Goal: Complete application form

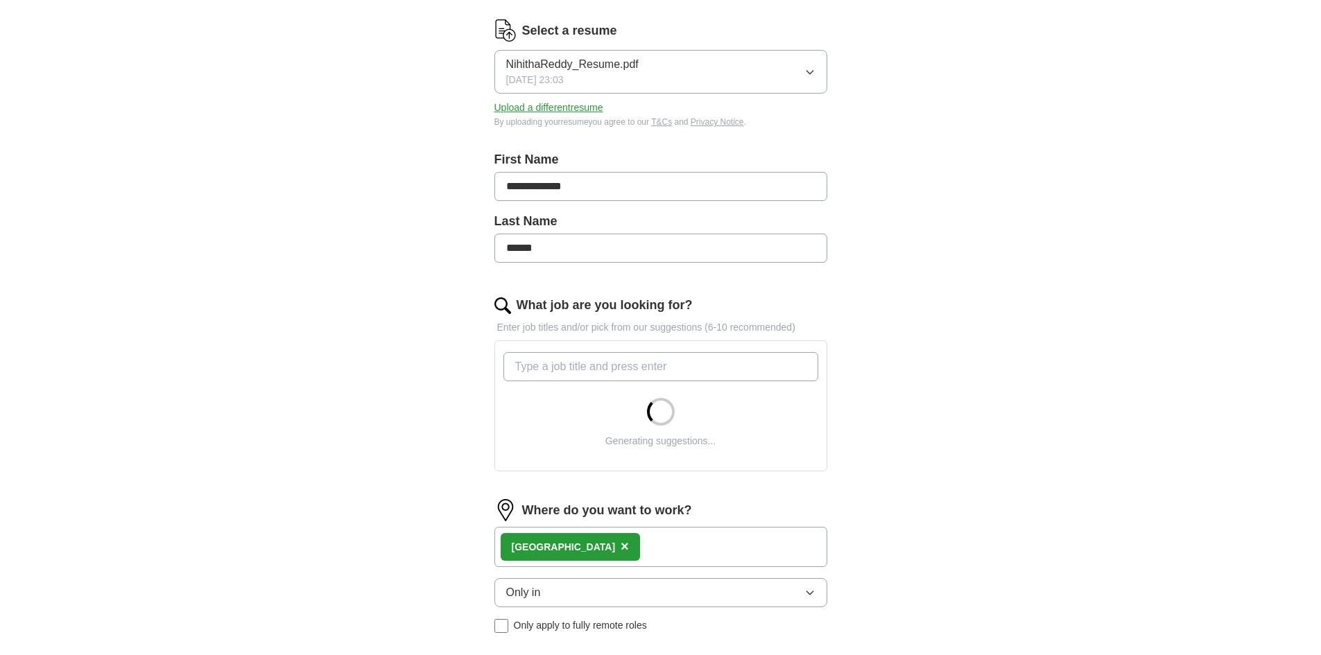
scroll to position [208, 0]
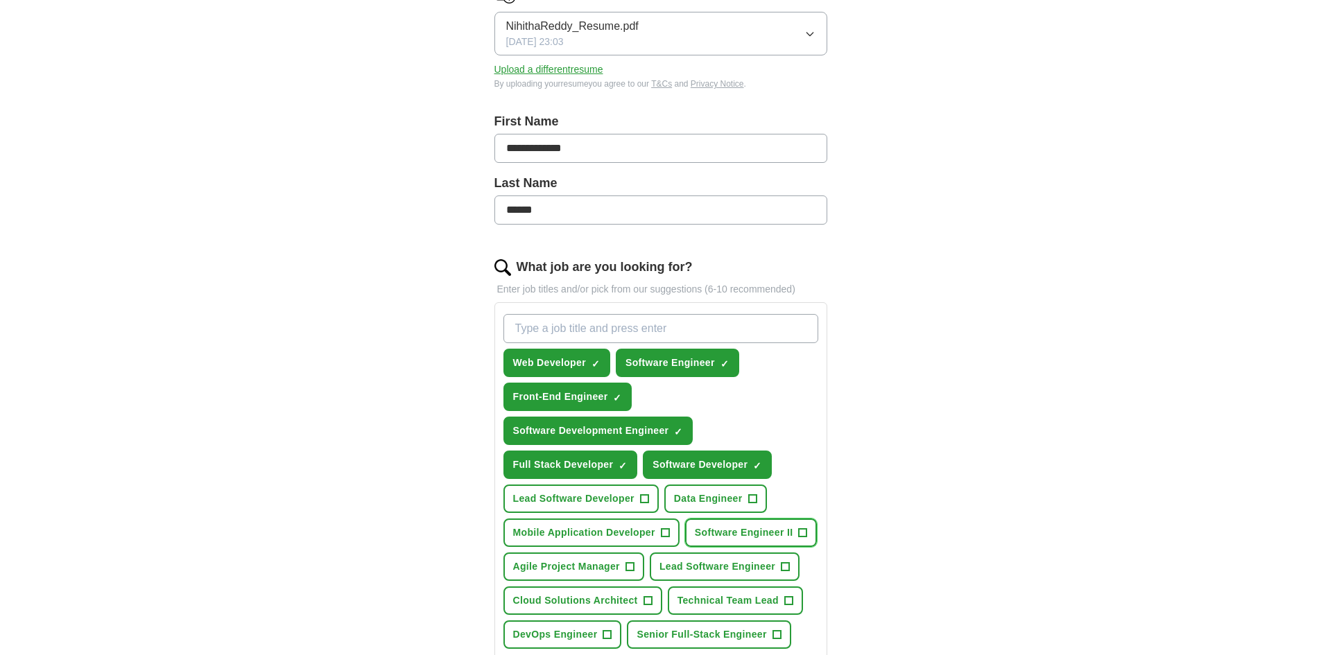
click at [772, 528] on span "Software Engineer II" at bounding box center [744, 533] width 98 height 15
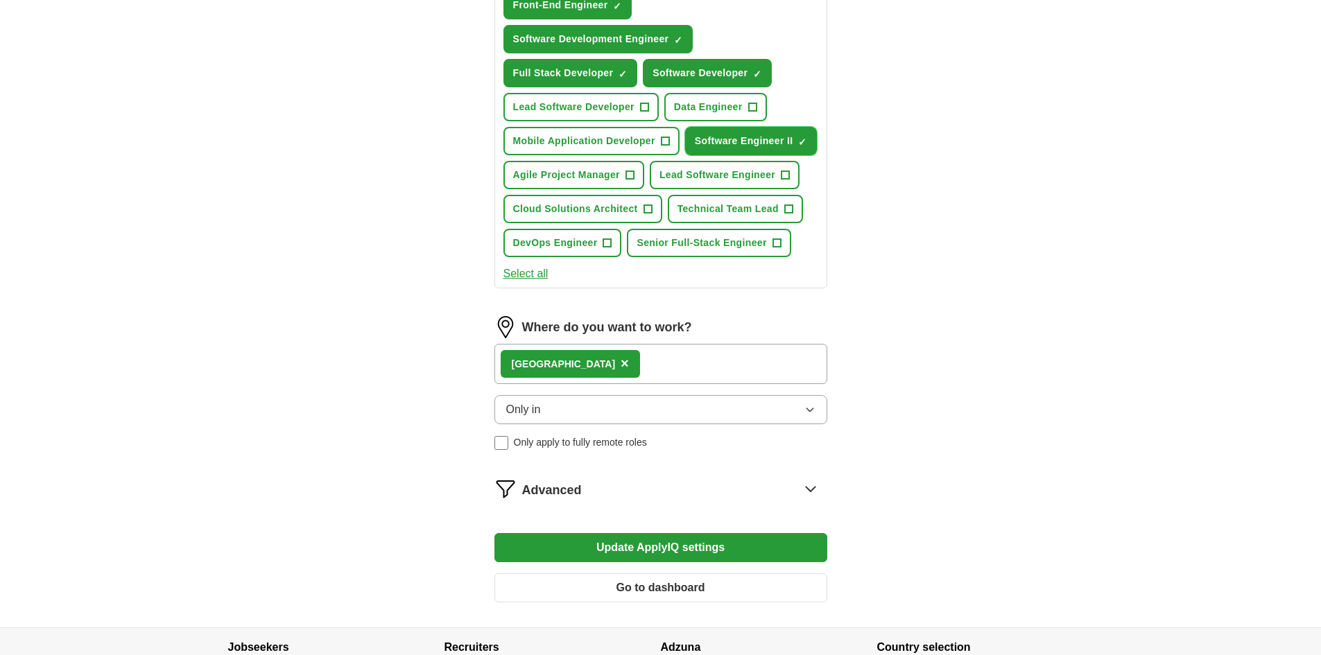
scroll to position [624, 0]
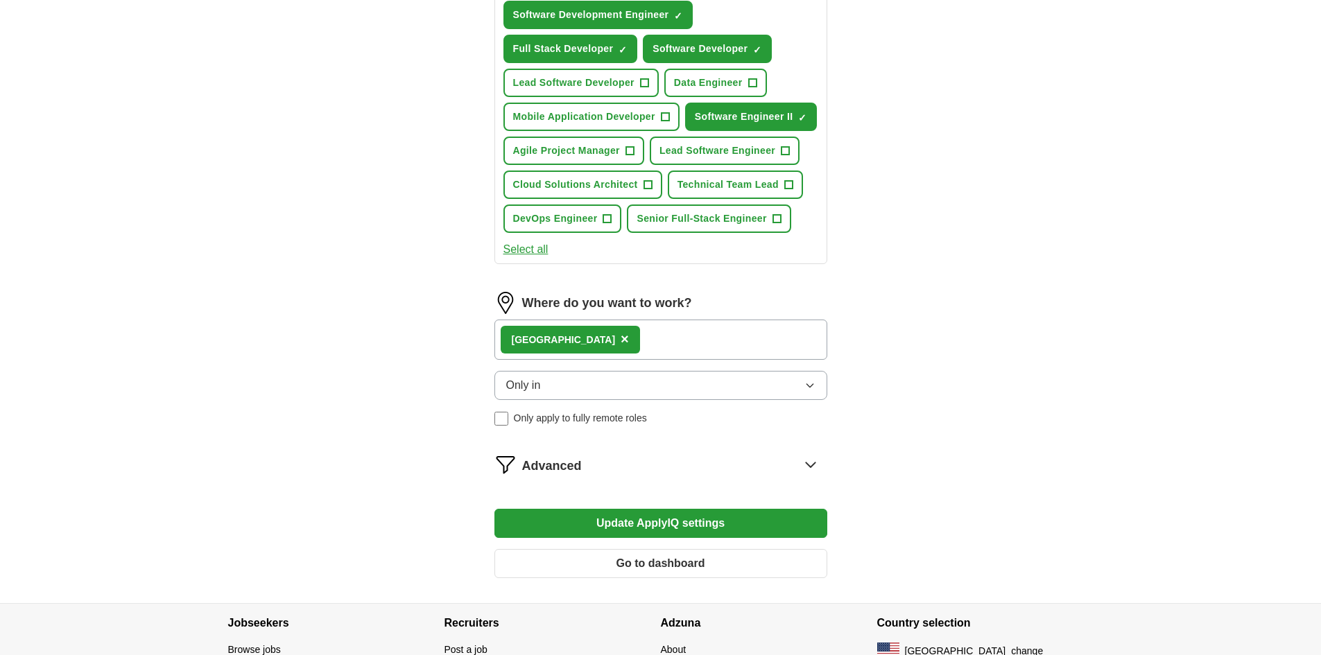
click at [765, 522] on button "Update ApplyIQ settings" at bounding box center [660, 523] width 333 height 29
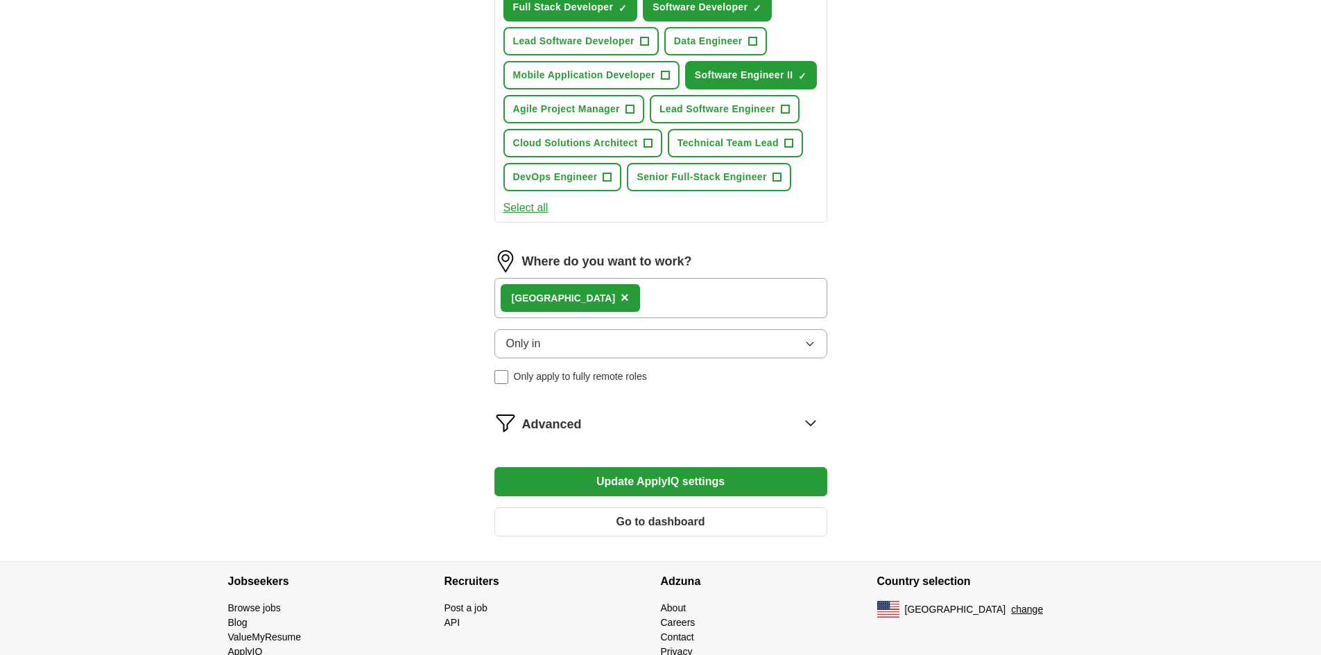
scroll to position [712, 0]
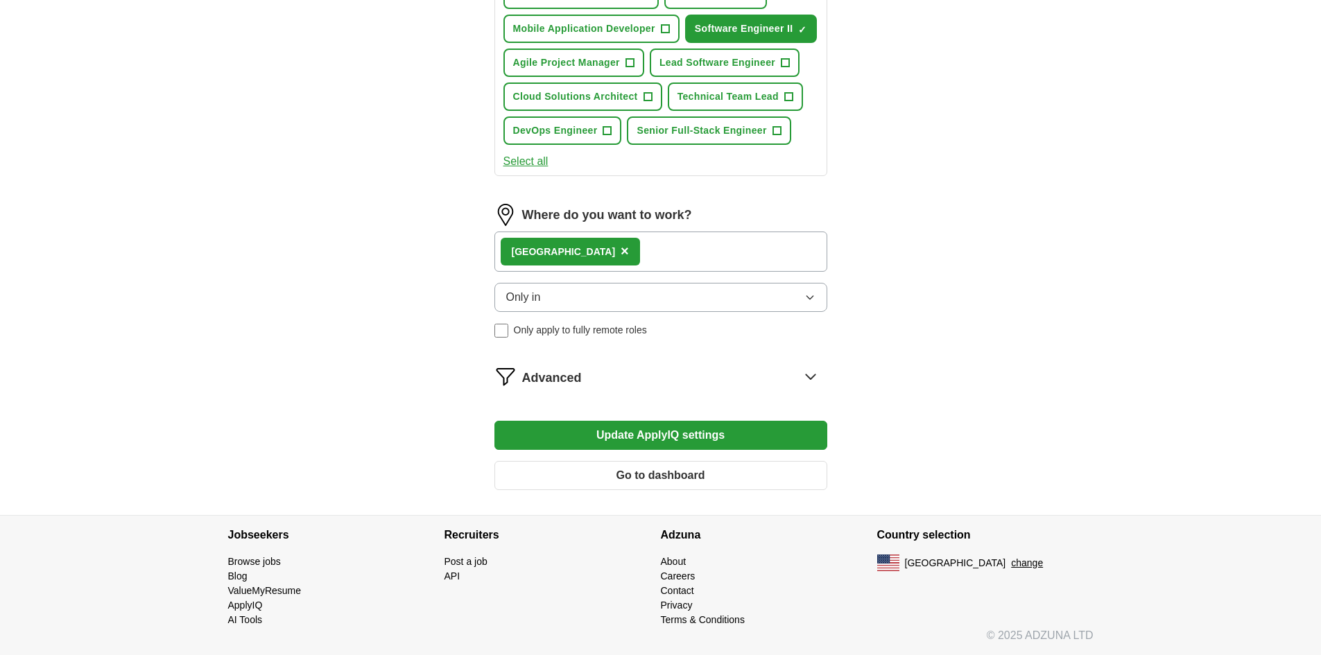
click at [768, 440] on button "Update ApplyIQ settings" at bounding box center [660, 435] width 333 height 29
click at [752, 472] on button "Go to dashboard" at bounding box center [660, 475] width 333 height 29
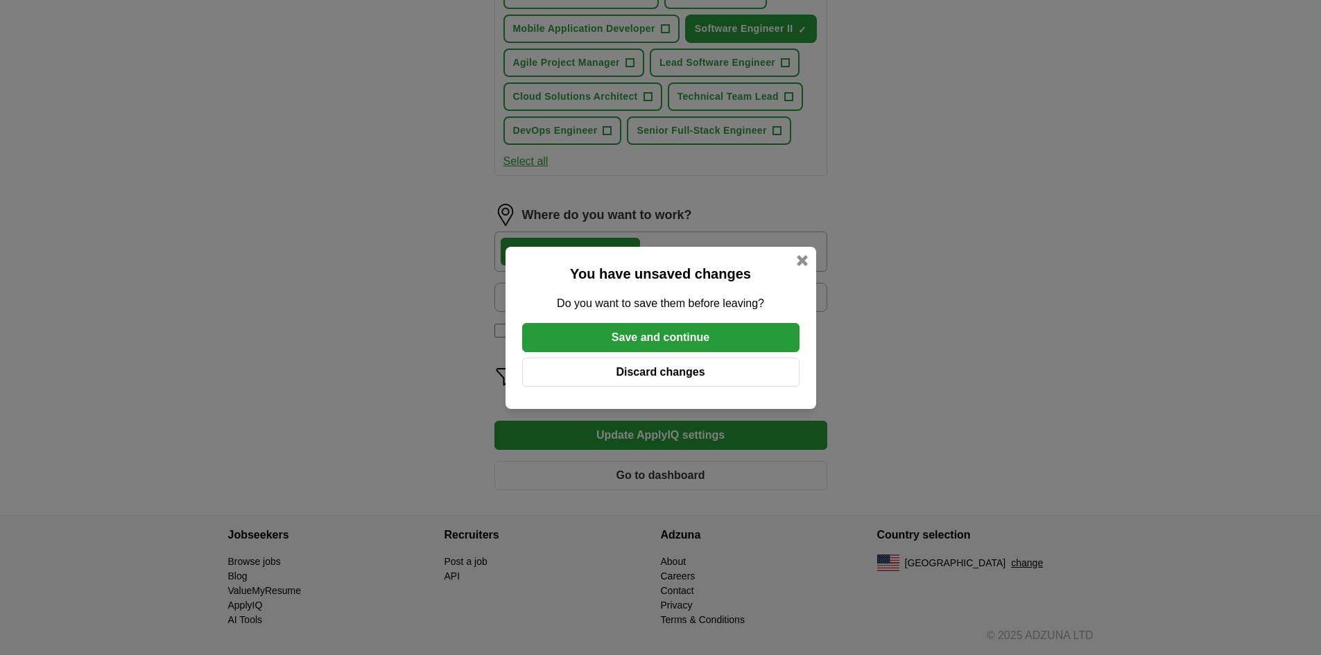
click at [703, 345] on button "Save and continue" at bounding box center [660, 337] width 277 height 29
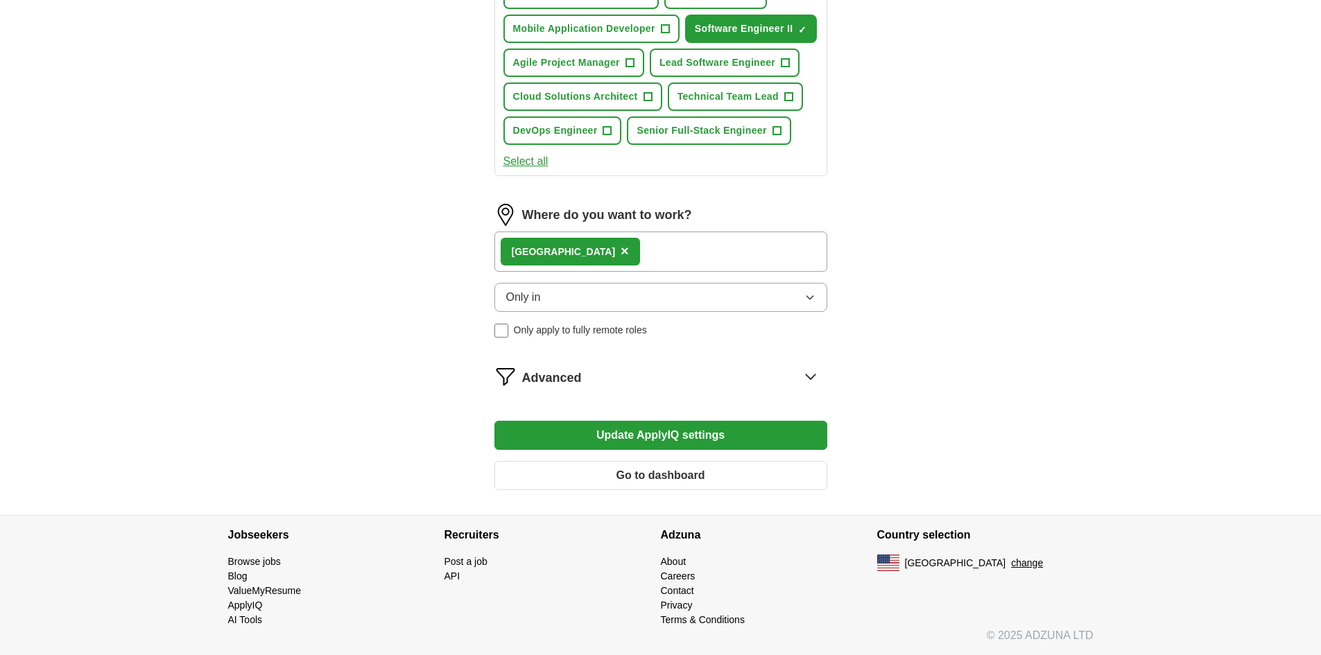
click at [782, 425] on button "Update ApplyIQ settings" at bounding box center [660, 435] width 333 height 29
click at [735, 429] on button "Update ApplyIQ settings" at bounding box center [660, 435] width 333 height 29
click at [735, 433] on button "Update ApplyIQ settings" at bounding box center [660, 435] width 333 height 29
click at [726, 472] on button "Go to dashboard" at bounding box center [660, 475] width 333 height 29
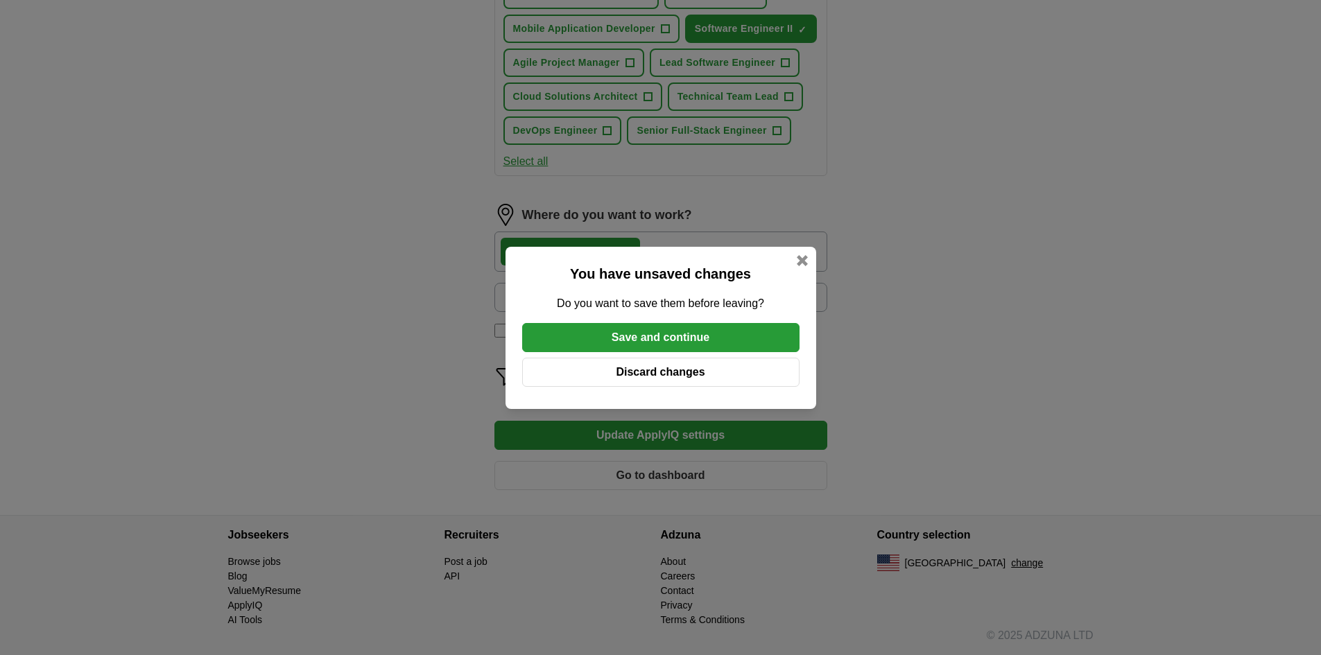
click at [724, 336] on button "Save and continue" at bounding box center [660, 337] width 277 height 29
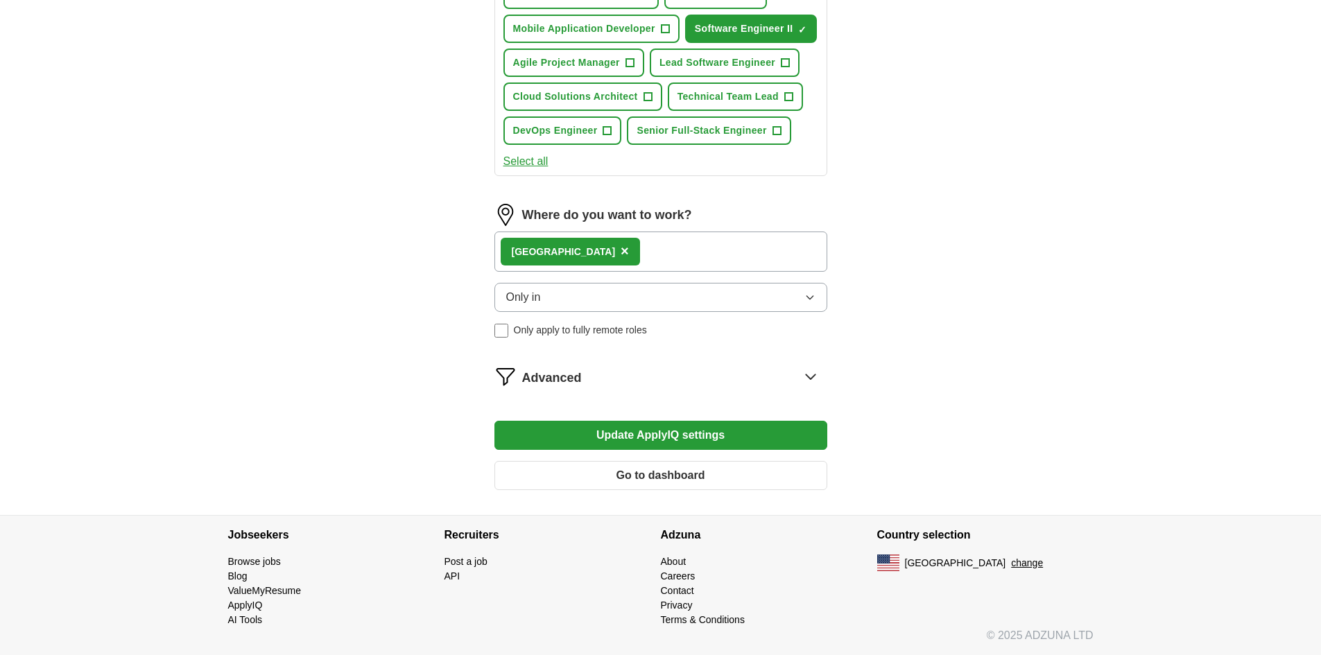
click at [789, 428] on button "Update ApplyIQ settings" at bounding box center [660, 435] width 333 height 29
click at [669, 432] on button "Update ApplyIQ settings" at bounding box center [660, 435] width 333 height 29
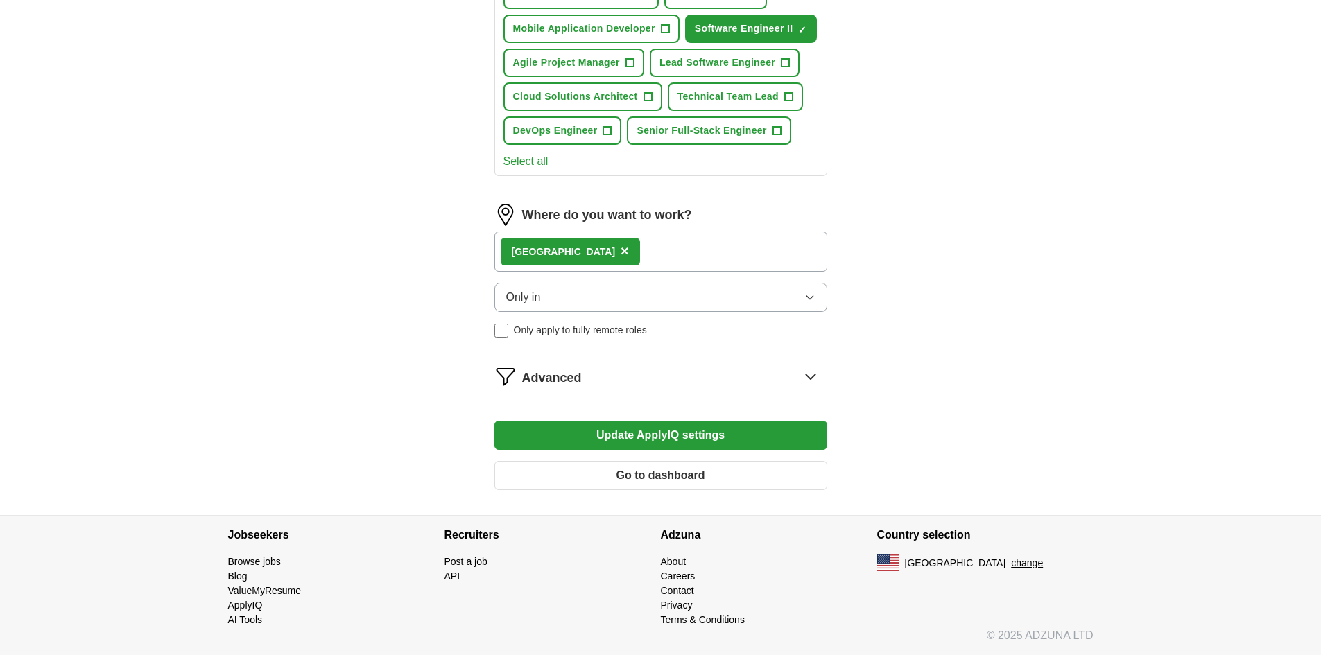
click at [775, 440] on button "Update ApplyIQ settings" at bounding box center [660, 435] width 333 height 29
click at [748, 436] on button "Update ApplyIQ settings" at bounding box center [660, 435] width 333 height 29
click at [668, 447] on button "Update ApplyIQ settings" at bounding box center [660, 435] width 333 height 29
click at [736, 424] on button "Update ApplyIQ settings" at bounding box center [660, 435] width 333 height 29
click at [622, 426] on button "Update ApplyIQ settings" at bounding box center [660, 435] width 333 height 29
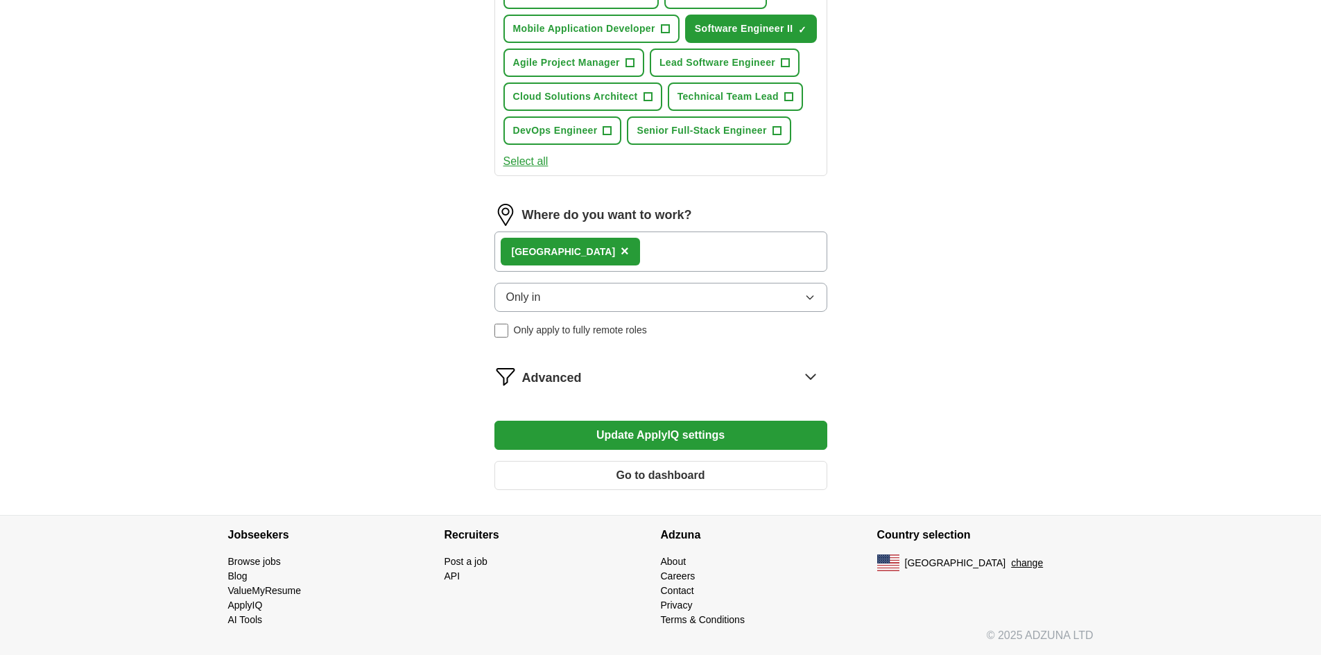
click at [692, 423] on button "Update ApplyIQ settings" at bounding box center [660, 435] width 333 height 29
click at [614, 431] on button "Update ApplyIQ settings" at bounding box center [660, 435] width 333 height 29
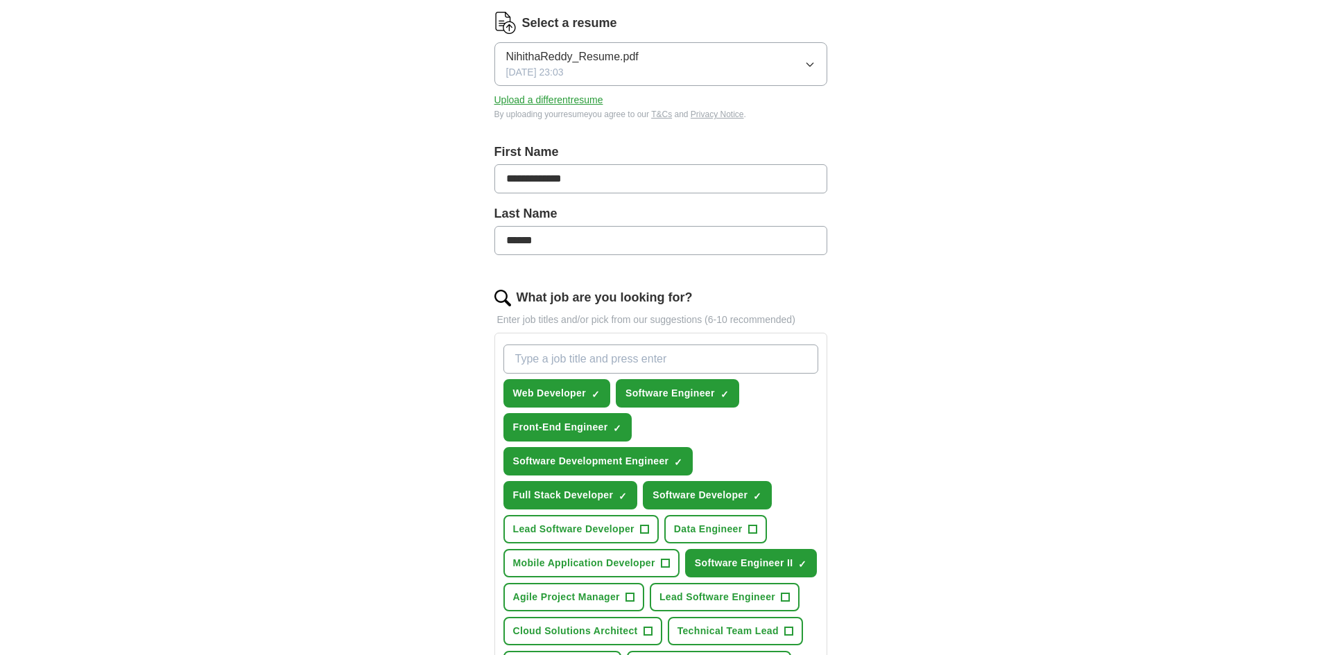
scroll to position [0, 0]
